Goal: Task Accomplishment & Management: Use online tool/utility

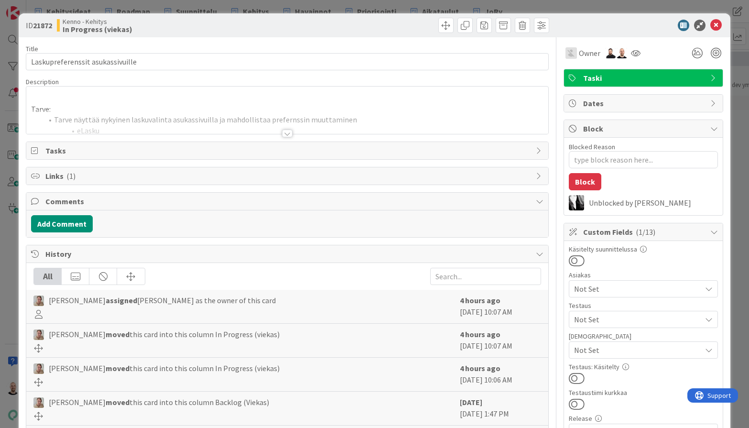
type textarea "x"
click at [287, 134] on div at bounding box center [287, 133] width 11 height 8
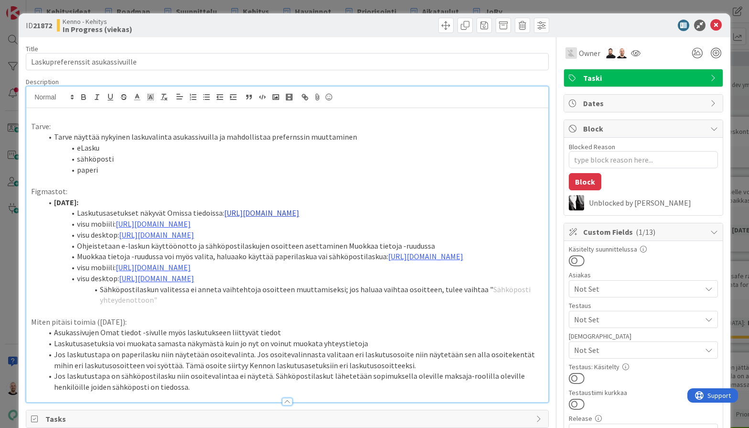
click at [295, 210] on link "https://www.figma.com/design/8nkeArknswRheh0fKWhyRc/Asukassivut?node-id=4-430&t…" at bounding box center [261, 213] width 75 height 10
click at [292, 237] on link "https://www.figma.com/design/8nkeArknswRheh0fKWhyRc/Asukassivut?node-id=4-430&t…" at bounding box center [258, 239] width 65 height 12
click at [135, 228] on link "https://www.figma.com/design/8nkeArknswRheh0fKWhyRc/Asukassivut?node-id=10656-4…" at bounding box center [153, 224] width 75 height 10
click at [263, 249] on link "https://www.figma.com/design/8nkeArknswRheh0fKWhyRc/Asukassivut?node-id=10656-4…" at bounding box center [283, 249] width 65 height 12
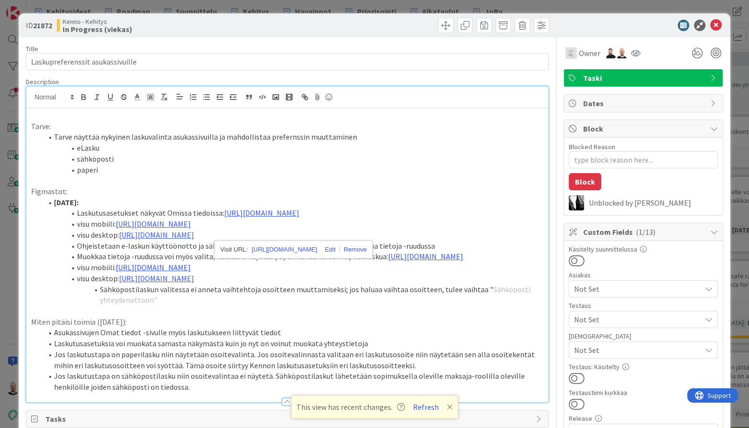
click at [479, 6] on div "ID 21872 Kenno - Kehitys In Progress (viekas) Title 32 / 128 Laskupreferenssit …" at bounding box center [374, 214] width 749 height 428
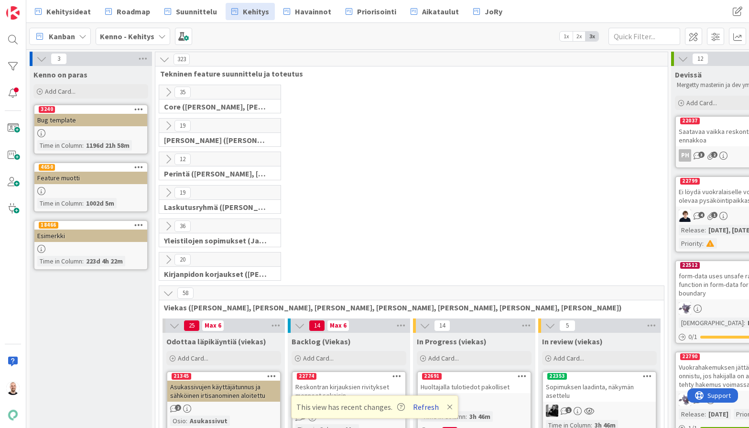
click at [424, 406] on button "Refresh" at bounding box center [425, 406] width 32 height 12
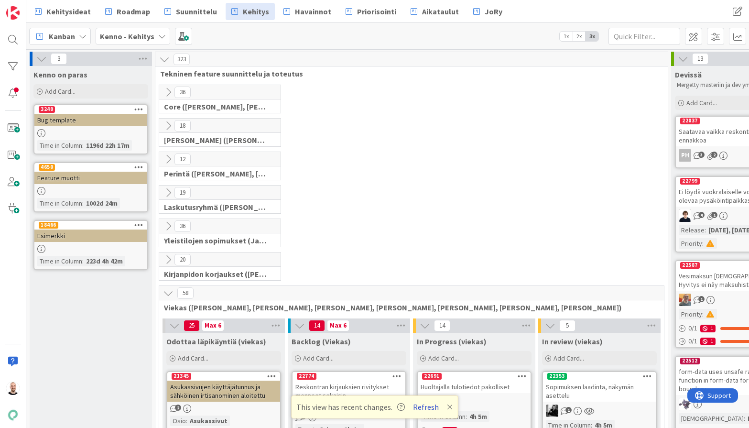
click at [429, 406] on button "Refresh" at bounding box center [425, 406] width 32 height 12
